Goal: Information Seeking & Learning: Learn about a topic

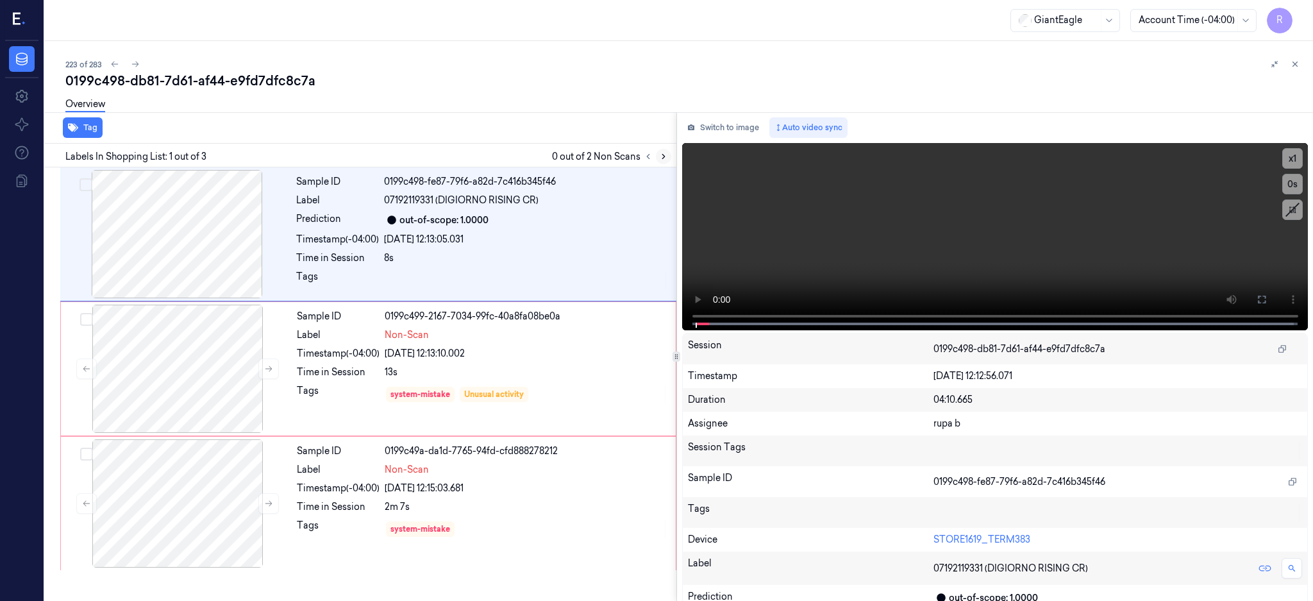
click at [665, 156] on icon at bounding box center [663, 156] width 3 height 4
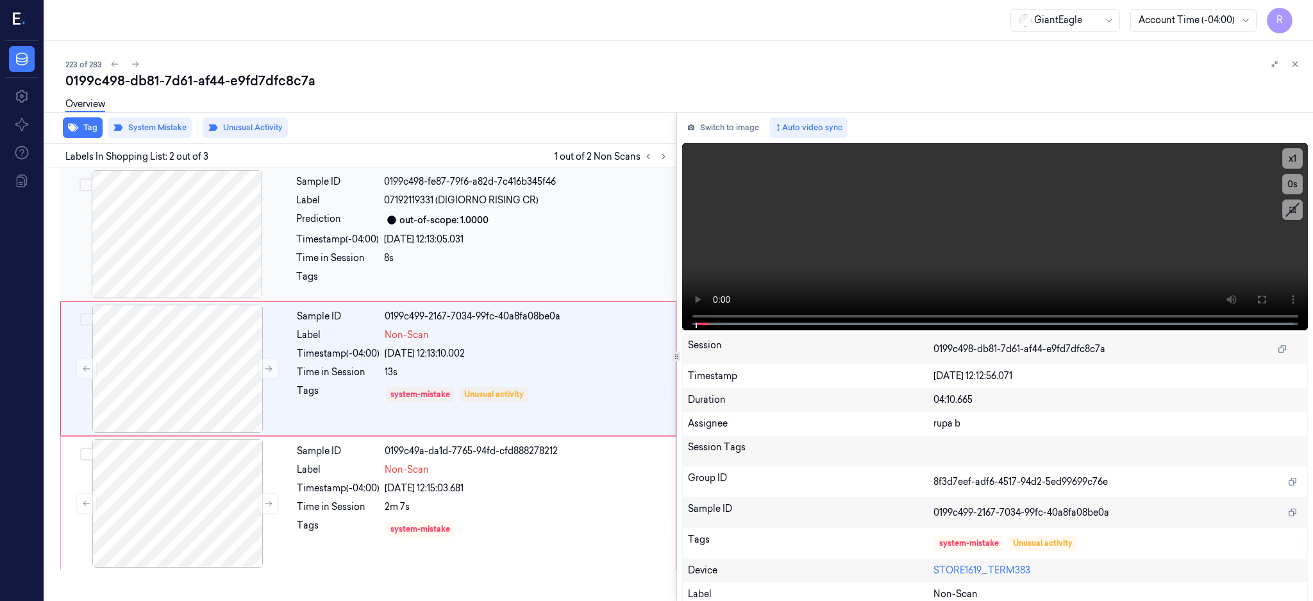
click at [167, 244] on div at bounding box center [177, 234] width 228 height 128
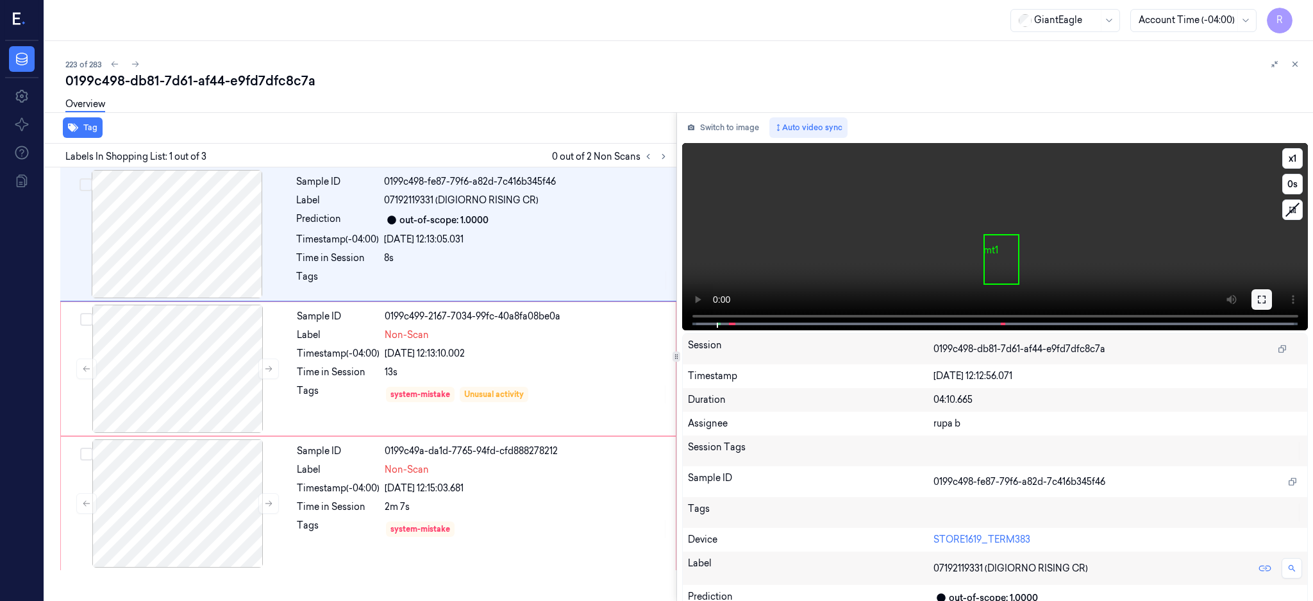
click at [1265, 301] on icon at bounding box center [1261, 299] width 8 height 8
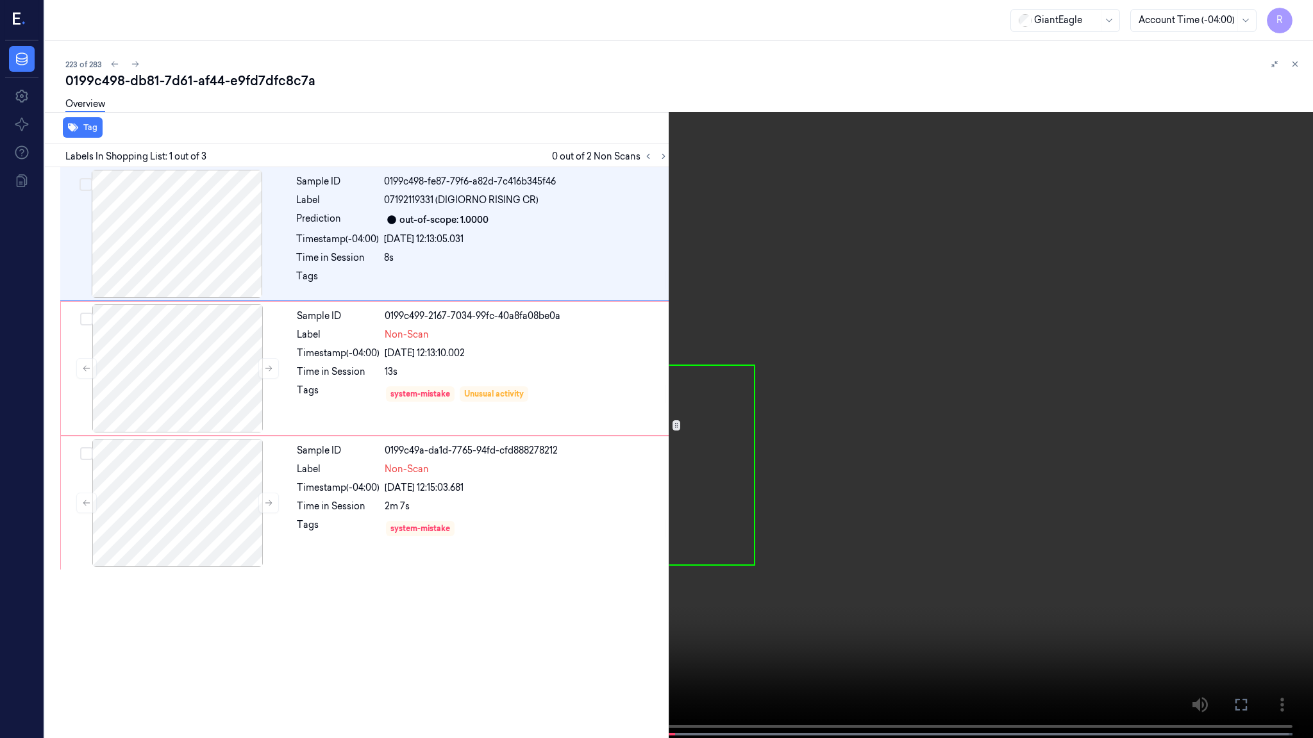
click at [933, 403] on video at bounding box center [656, 370] width 1313 height 741
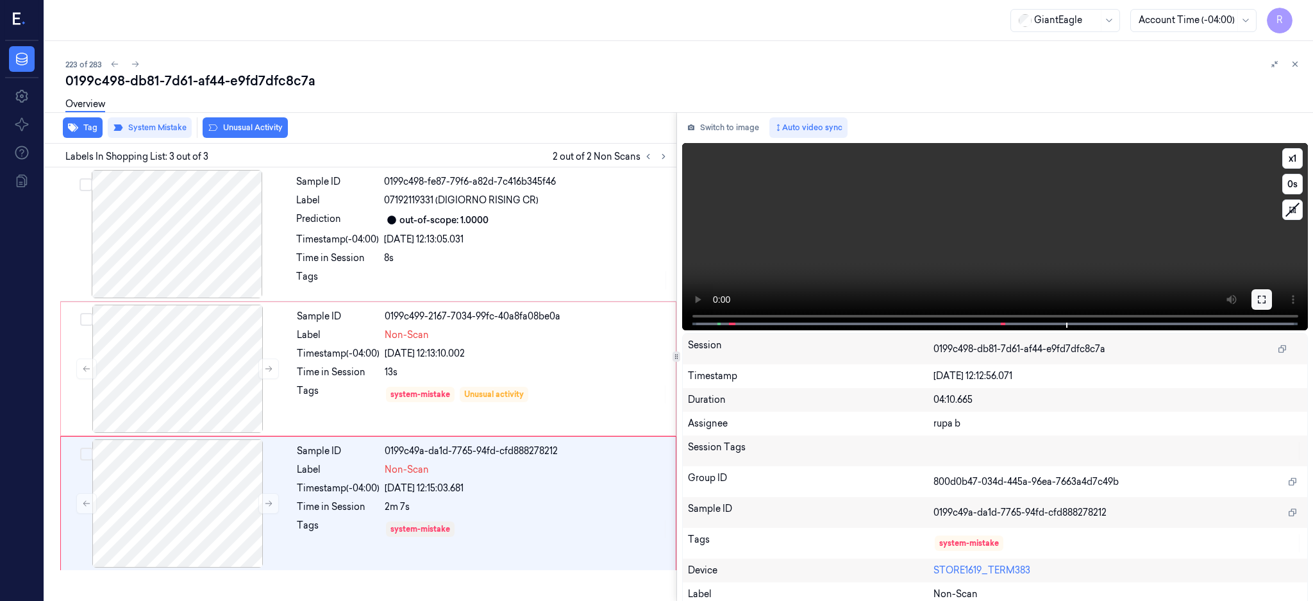
click at [1272, 291] on button at bounding box center [1261, 299] width 21 height 21
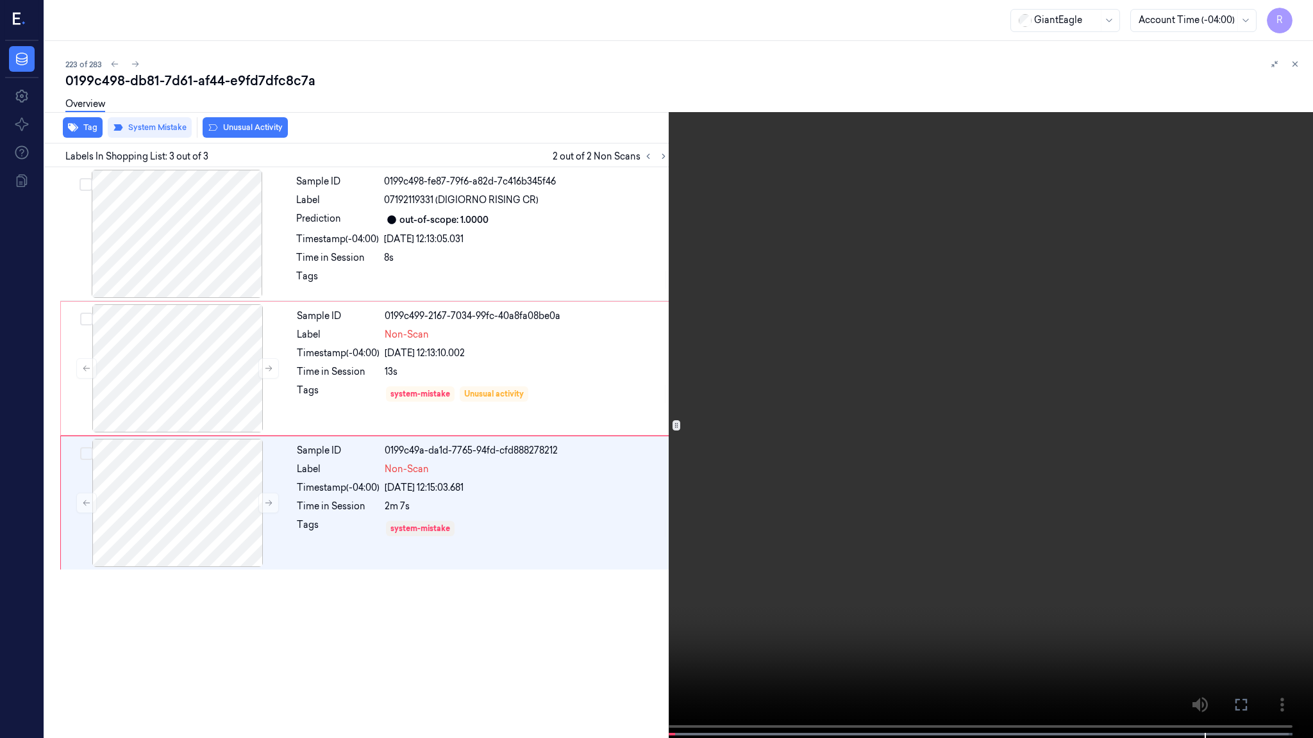
click at [1110, 600] on video at bounding box center [656, 370] width 1313 height 741
click at [1113, 600] on video at bounding box center [656, 370] width 1313 height 741
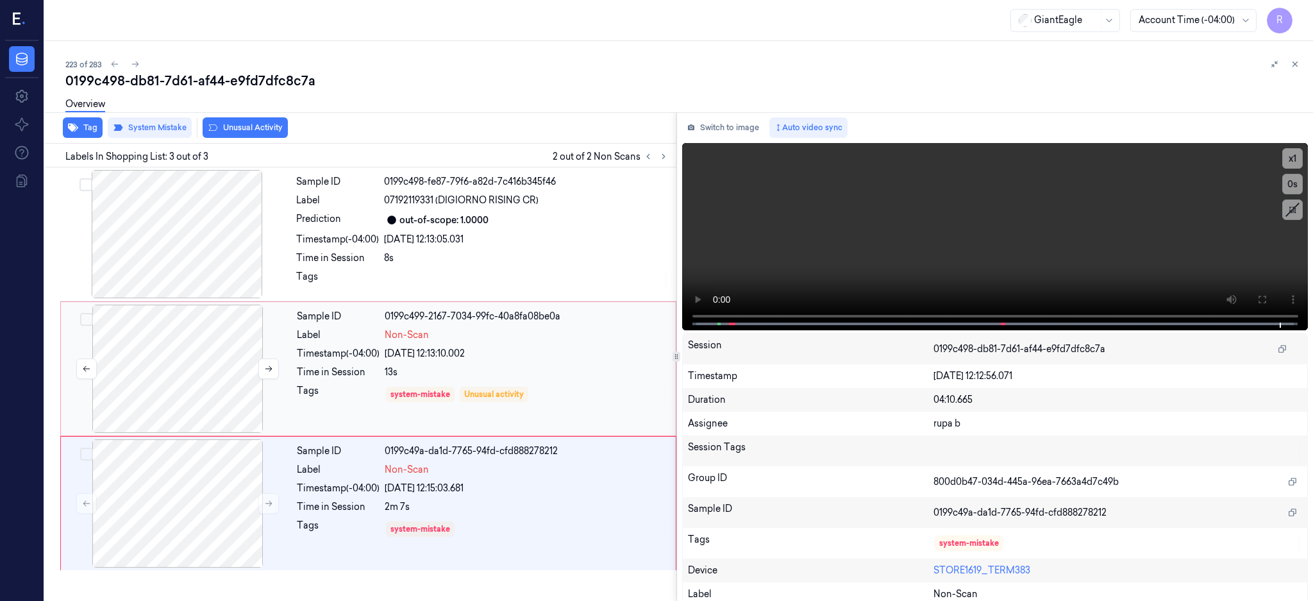
click at [153, 374] on div at bounding box center [177, 368] width 228 height 128
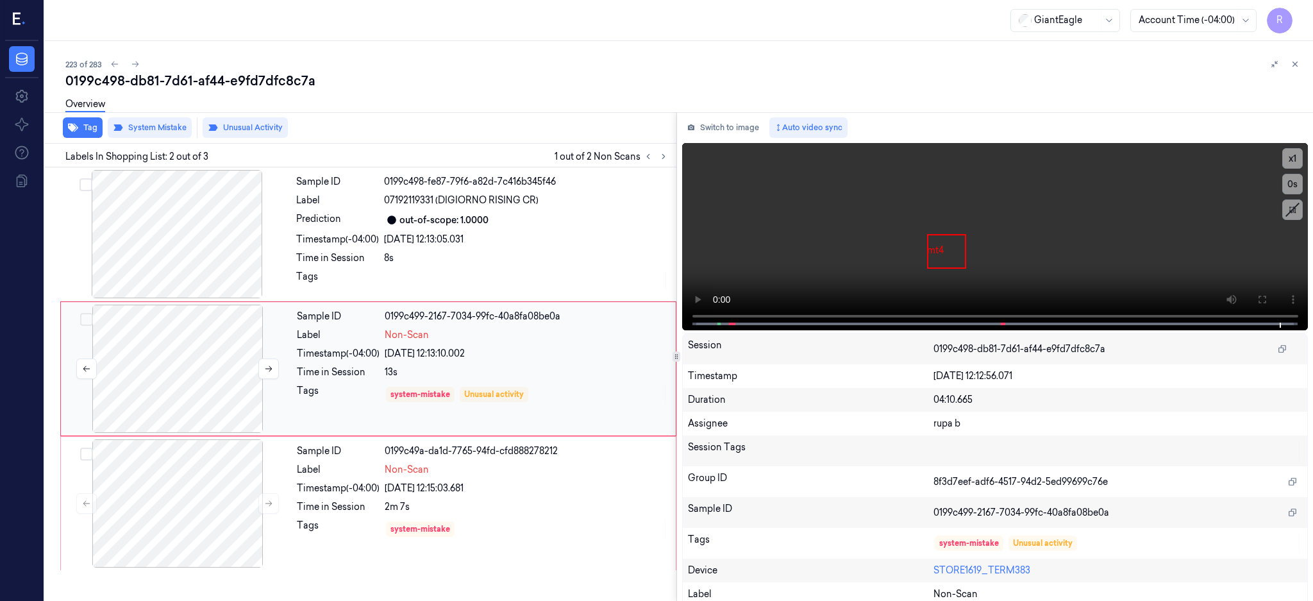
click at [149, 363] on div at bounding box center [177, 368] width 228 height 128
click at [190, 493] on div at bounding box center [177, 503] width 228 height 128
click at [267, 497] on button at bounding box center [268, 503] width 21 height 21
